Goal: Information Seeking & Learning: Learn about a topic

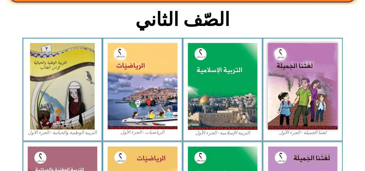
scroll to position [142, 0]
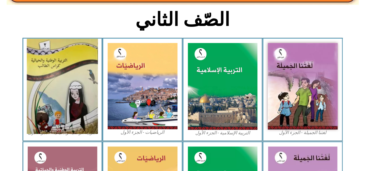
click at [52, 94] on img at bounding box center [62, 86] width 71 height 95
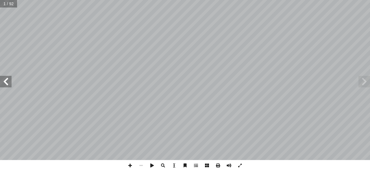
click at [8, 83] on span at bounding box center [6, 82] width 12 height 12
click at [6, 83] on span at bounding box center [6, 82] width 12 height 12
click at [7, 83] on span at bounding box center [6, 82] width 12 height 12
click at [8, 82] on span at bounding box center [6, 82] width 12 height 12
click at [10, 80] on span at bounding box center [6, 82] width 12 height 12
